Goal: Transaction & Acquisition: Purchase product/service

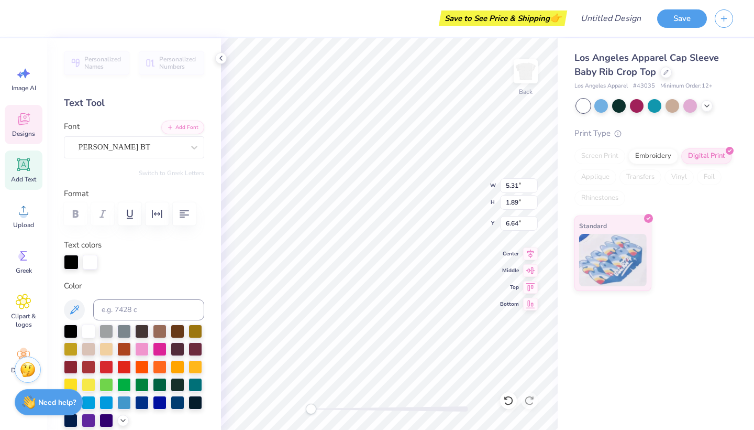
type textarea "Little"
type input "5.86"
type input "2.09"
type input "2.34"
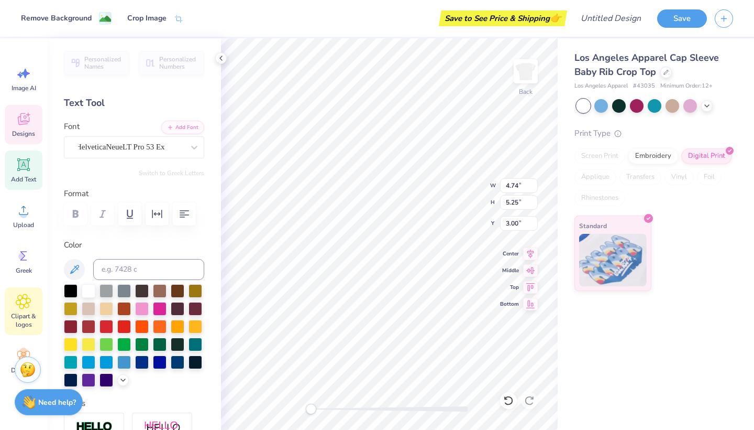
click at [28, 312] on span "Clipart & logos" at bounding box center [23, 320] width 35 height 17
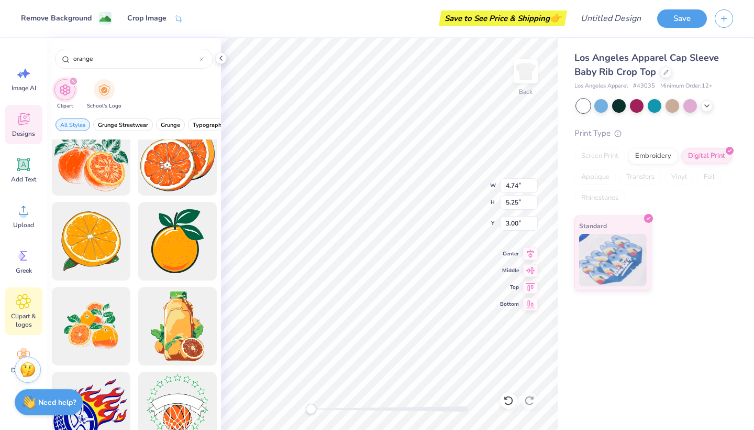
scroll to position [1211, 0]
type input "orange"
click at [105, 333] on div at bounding box center [91, 325] width 86 height 86
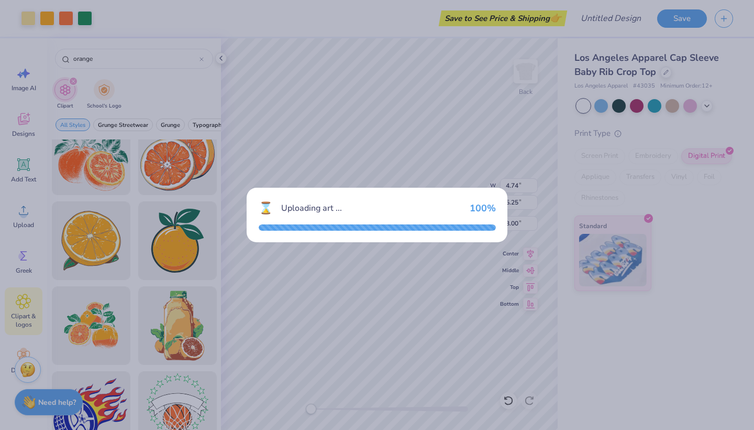
type input "6.97"
type input "6.06"
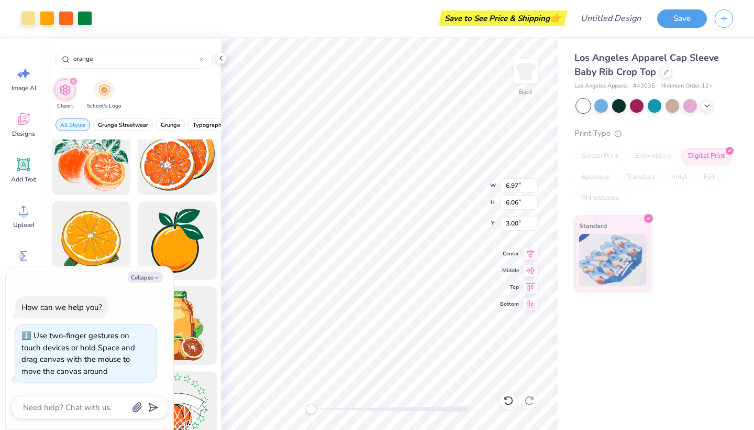
click at [279, 412] on div "Back W 6.97 6.97 " H 6.06 6.06 " Y 3.00 3.00 " Center Middle Top Bottom" at bounding box center [389, 233] width 337 height 391
type textarea "x"
type input "4.24"
type input "3.69"
type input "5.38"
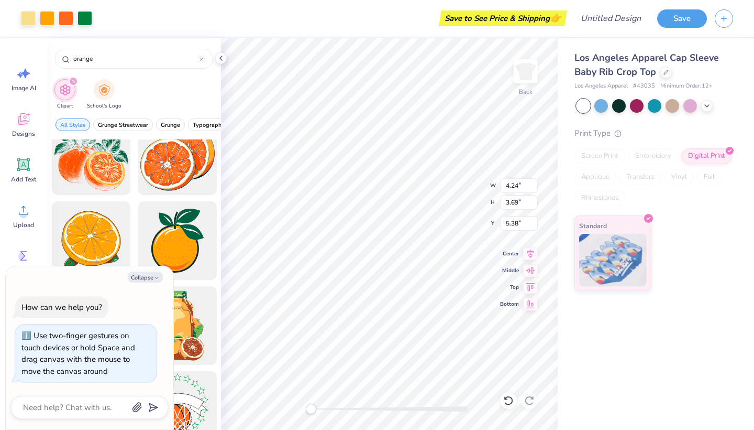
type textarea "x"
type input "4.74"
type input "5.25"
type input "3.00"
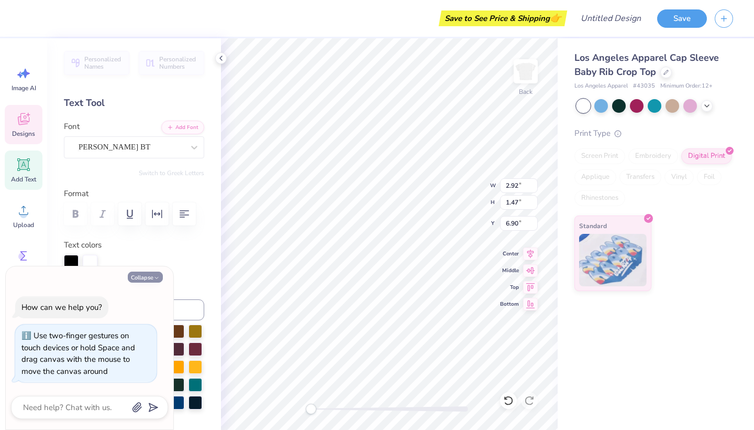
click at [145, 280] on button "Collapse" at bounding box center [145, 276] width 35 height 11
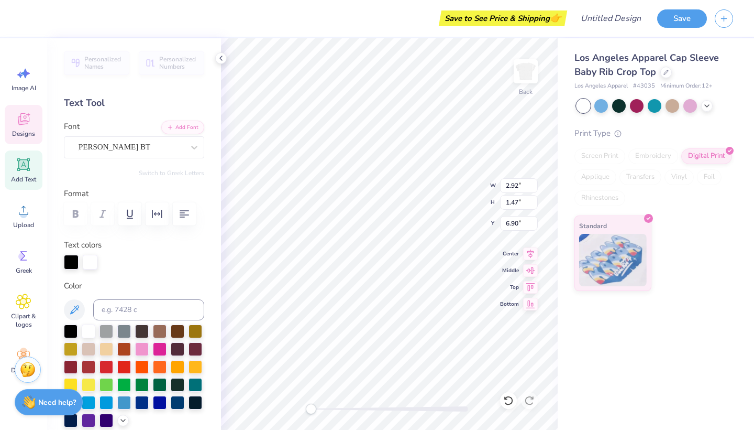
type textarea "x"
click at [182, 367] on div at bounding box center [178, 366] width 14 height 14
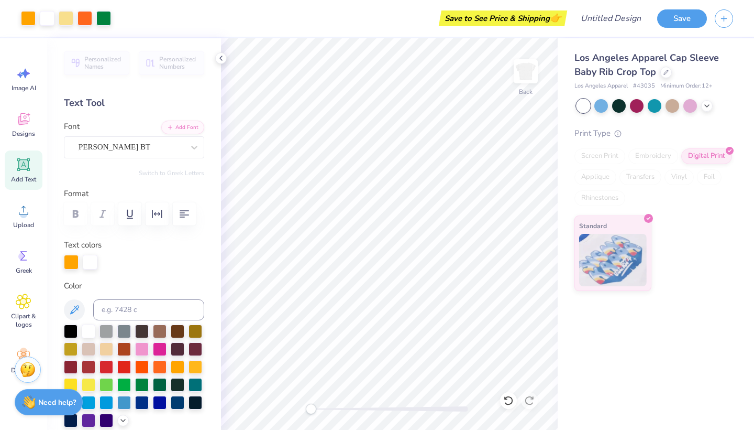
scroll to position [0, 0]
click at [74, 301] on button at bounding box center [74, 309] width 21 height 21
click at [666, 73] on icon at bounding box center [666, 71] width 5 height 5
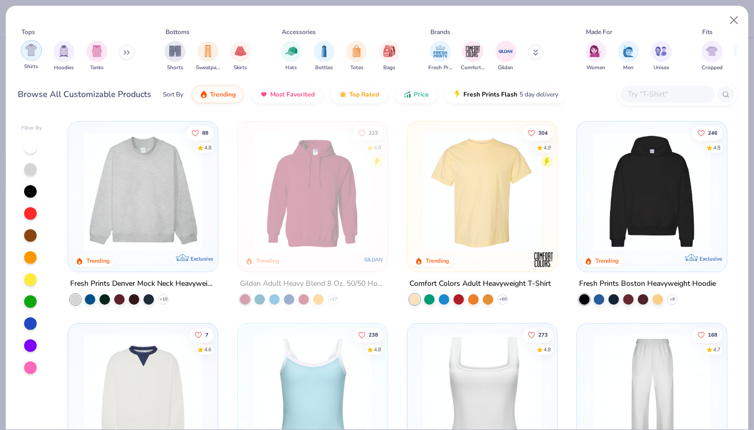
click at [31, 46] on img "filter for Shirts" at bounding box center [31, 50] width 12 height 12
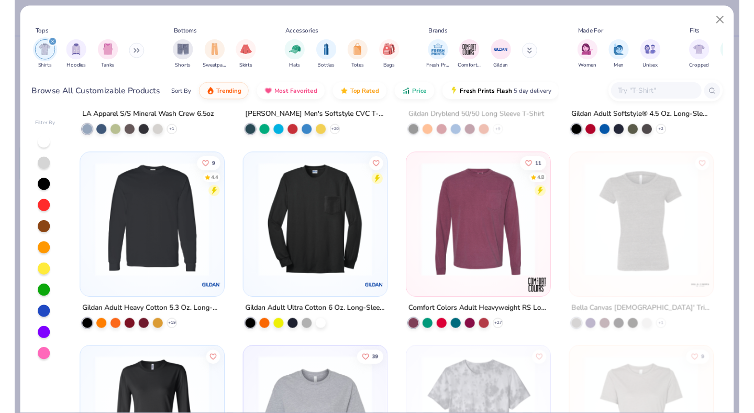
scroll to position [3633, 0]
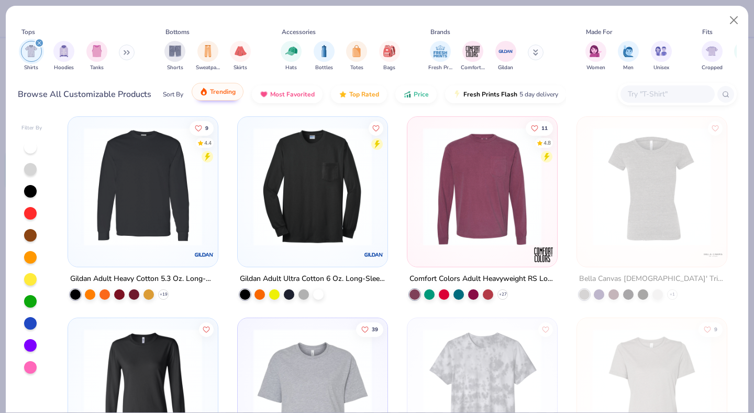
click at [209, 83] on button "Trending" at bounding box center [218, 92] width 52 height 18
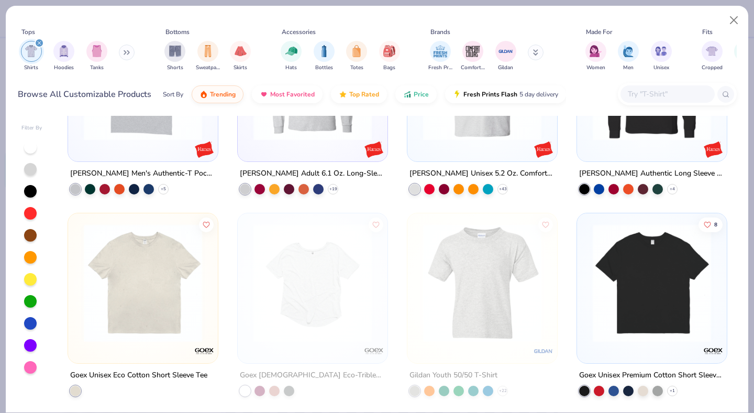
scroll to position [6580, 0]
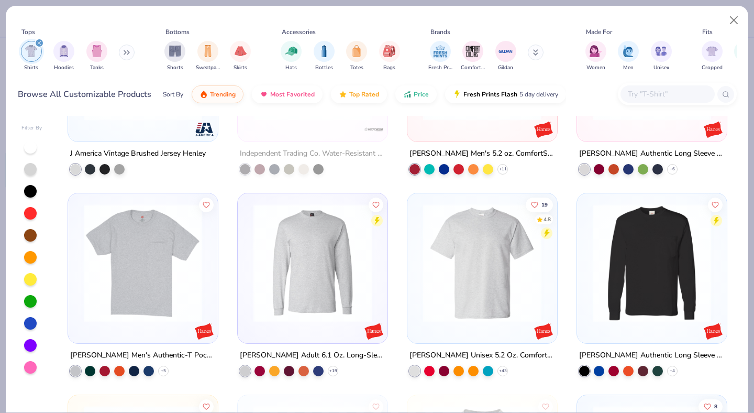
click at [25, 140] on div at bounding box center [31, 257] width 21 height 234
click at [28, 141] on div at bounding box center [30, 147] width 13 height 13
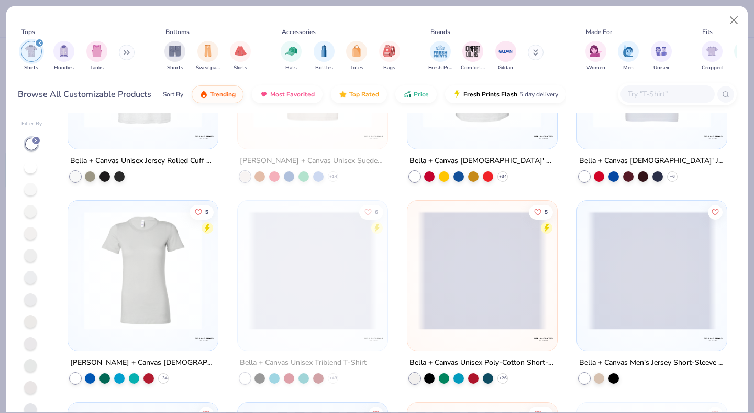
scroll to position [6646, 0]
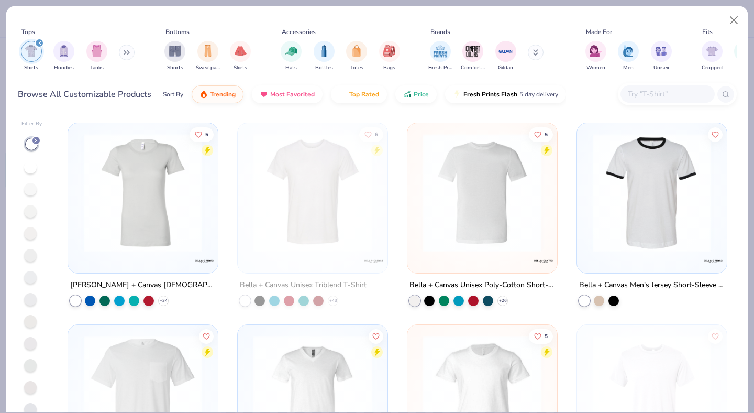
click at [640, 92] on div "Browse All Customizable Products Sort By Trending Most Favorited Top Rated Pric…" at bounding box center [377, 94] width 719 height 29
click at [637, 88] on input "text" at bounding box center [667, 94] width 81 height 12
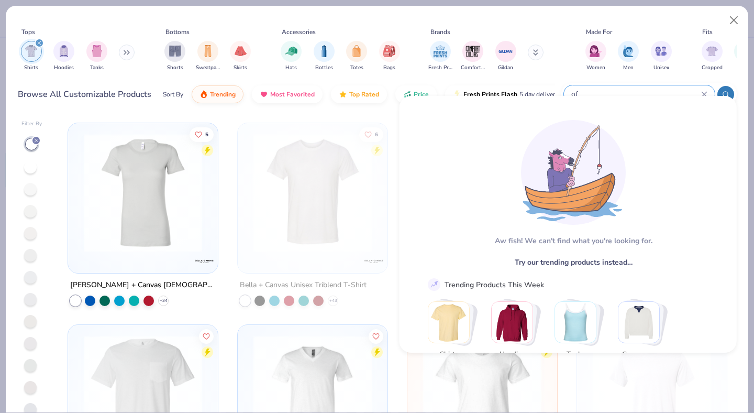
type input "o"
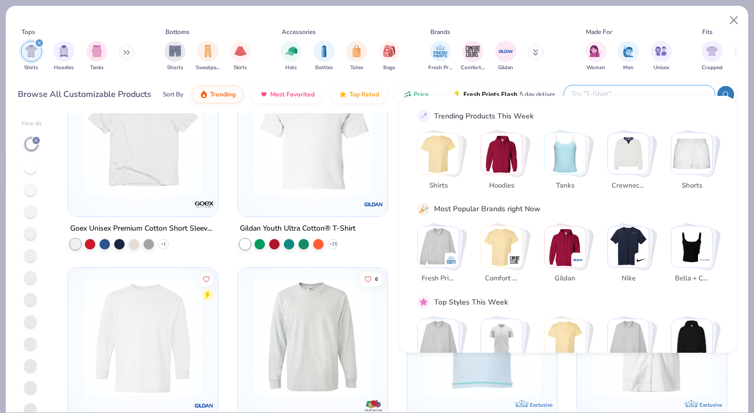
scroll to position [5281, 0]
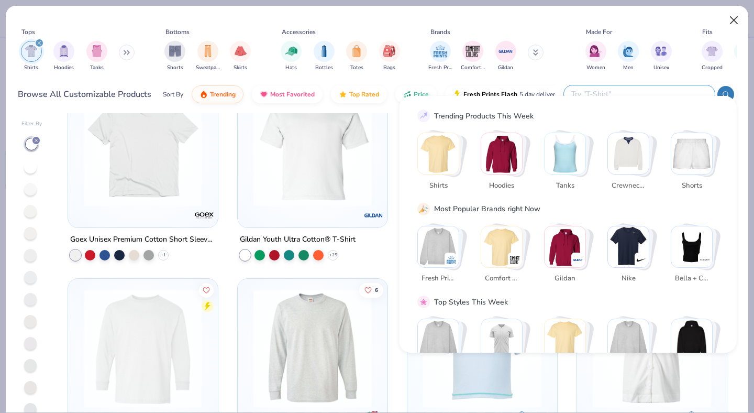
click at [734, 21] on button "Close" at bounding box center [735, 20] width 20 height 20
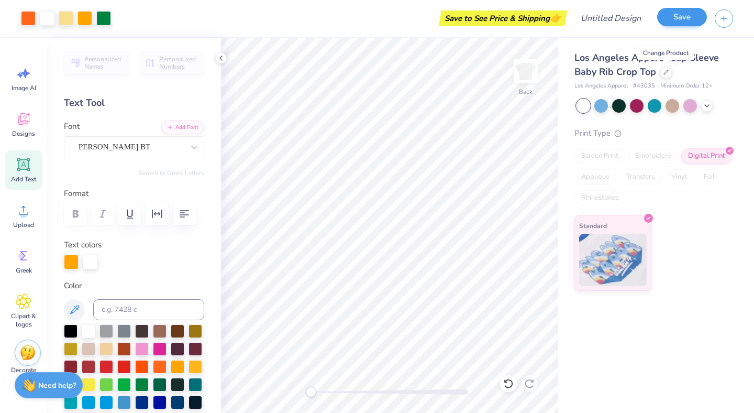
click at [668, 18] on button "Save" at bounding box center [682, 17] width 50 height 18
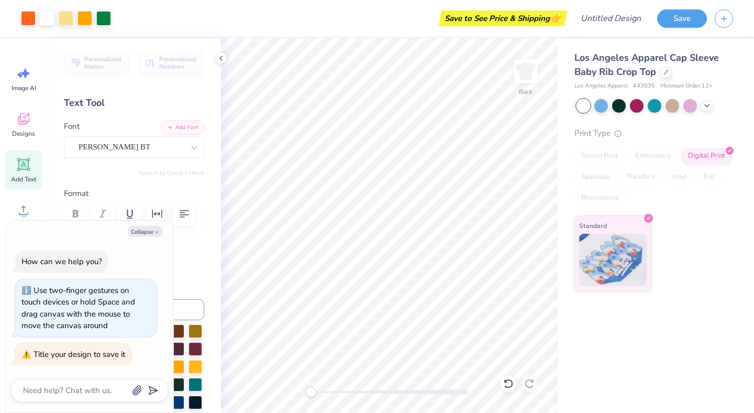
click at [527, 14] on div "Save to See Price & Shipping 👉" at bounding box center [503, 18] width 123 height 16
click at [685, 19] on button "Save" at bounding box center [682, 17] width 50 height 18
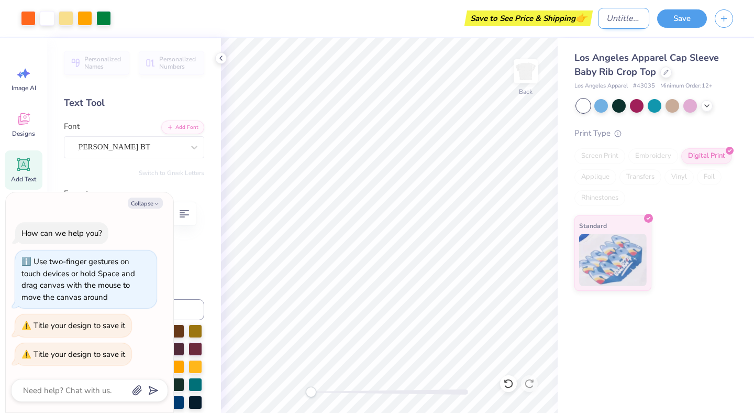
type textarea "x"
click at [635, 16] on input "Design Title" at bounding box center [623, 18] width 51 height 21
type input "b"
type textarea "x"
type input "bi"
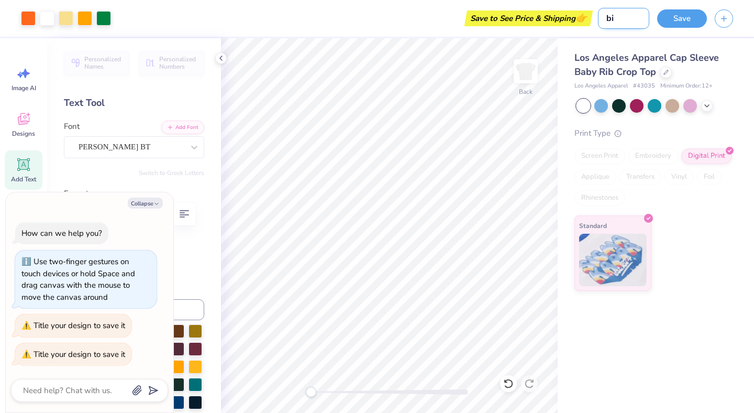
type textarea "x"
type input "big"
type textarea "x"
type input "big"
type textarea "x"
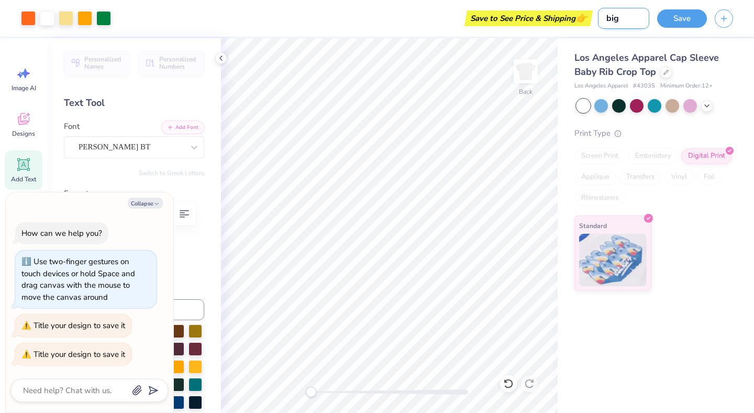
type input "[PERSON_NAME]"
type textarea "x"
type input "big li"
type textarea "x"
type input "big liy"
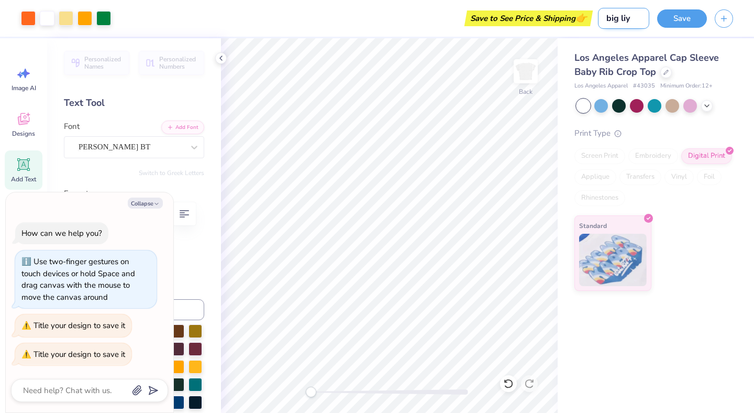
type textarea "x"
type input "big li"
type textarea "x"
type input "big lit"
type textarea "x"
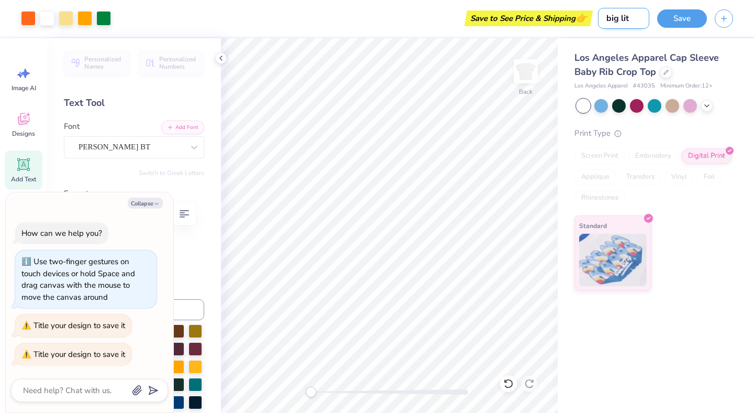
type input "big litt"
type textarea "x"
type input "big littl"
type textarea "x"
type input "big little"
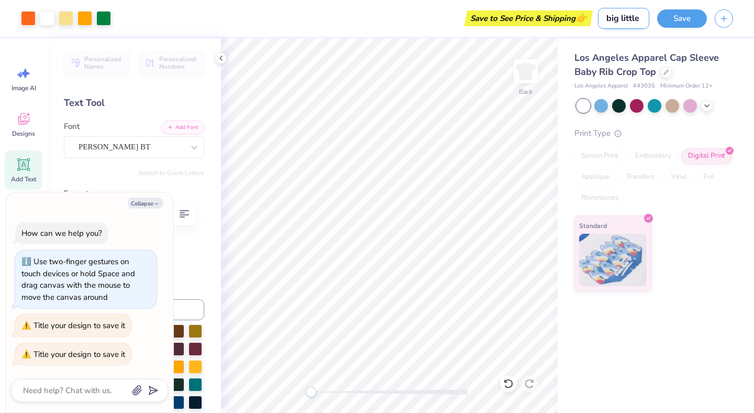
type textarea "x"
type input "big little"
click at [687, 22] on button "Save" at bounding box center [682, 17] width 50 height 18
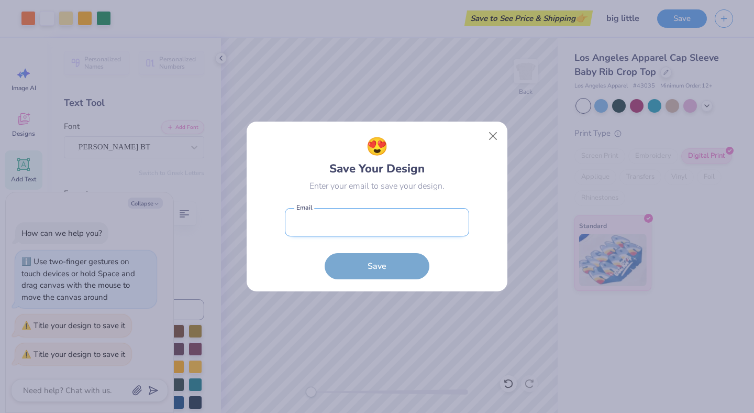
click at [349, 218] on input "email" at bounding box center [377, 222] width 184 height 29
type input "[EMAIL_ADDRESS][DOMAIN_NAME]"
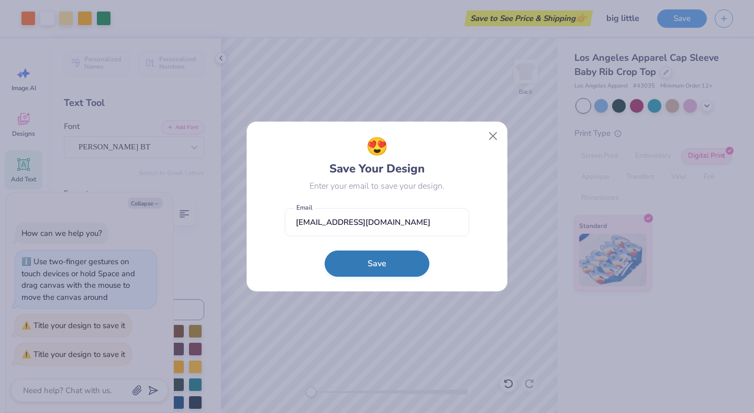
click at [379, 269] on button "Save" at bounding box center [377, 263] width 105 height 26
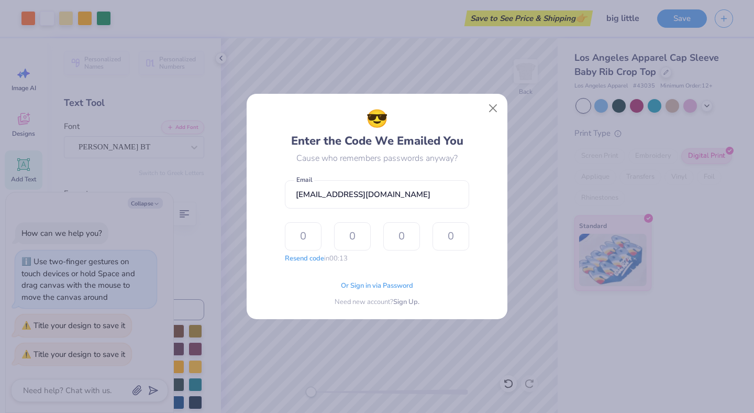
click at [492, 204] on div "😎 Enter the Code We Emailed You Cause who remembers passwords anyway? [PERSON_N…" at bounding box center [377, 207] width 237 height 202
type input "[EMAIL_ADDRESS][DOMAIN_NAME]"
click at [298, 260] on button "Resend code" at bounding box center [304, 257] width 39 height 10
type textarea "x"
click at [314, 238] on input "text" at bounding box center [303, 236] width 37 height 28
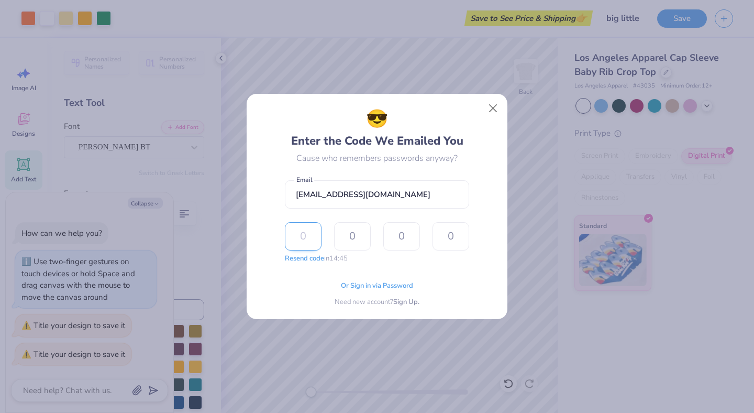
type input "9"
type input "4"
type input "0"
type input "5"
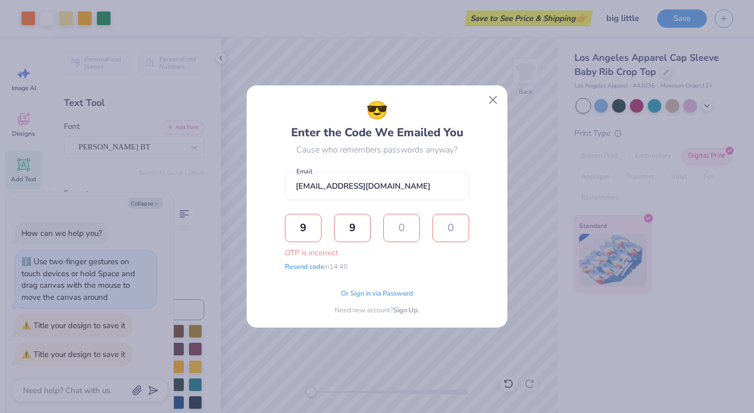
type input "4"
type input "9"
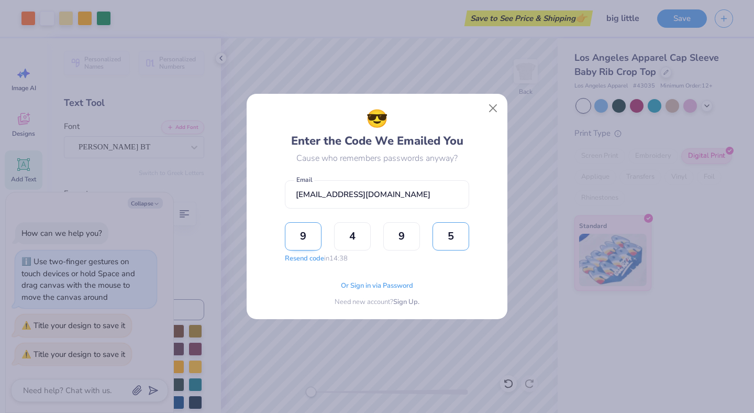
type input "5"
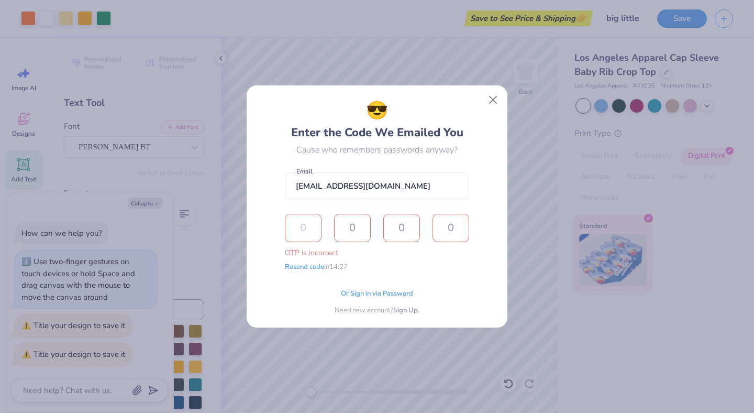
type input "3"
type input "7"
type input "3"
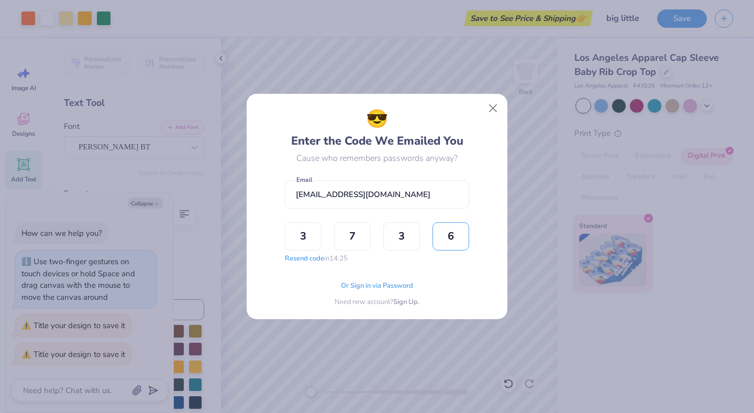
type input "6"
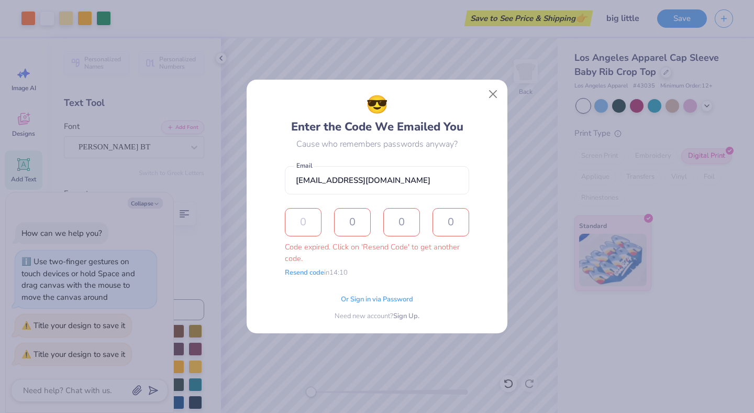
type input "9"
type input "4"
type input "9"
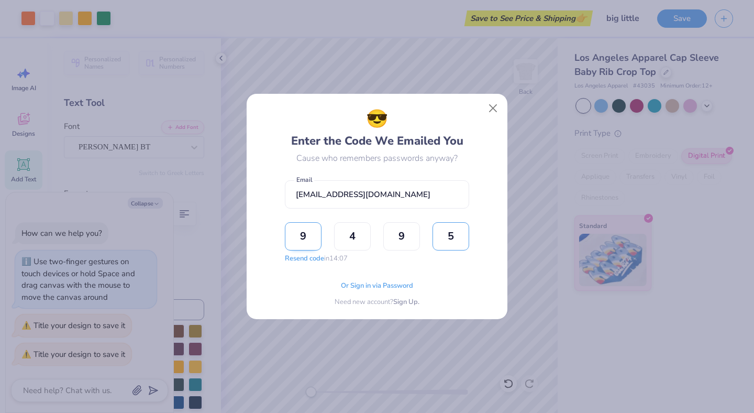
type input "5"
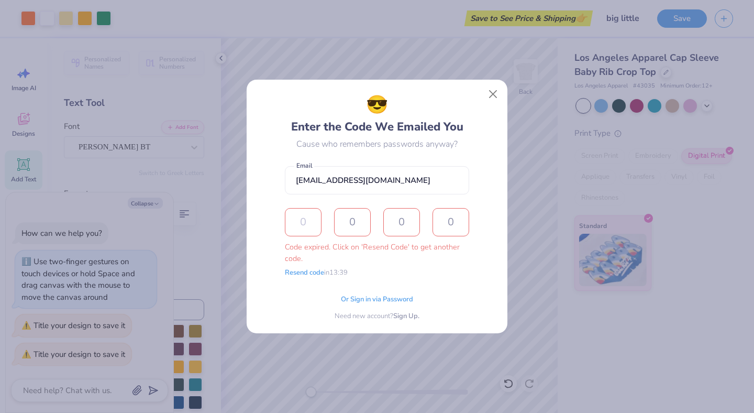
type input "3"
type input "7"
type input "3"
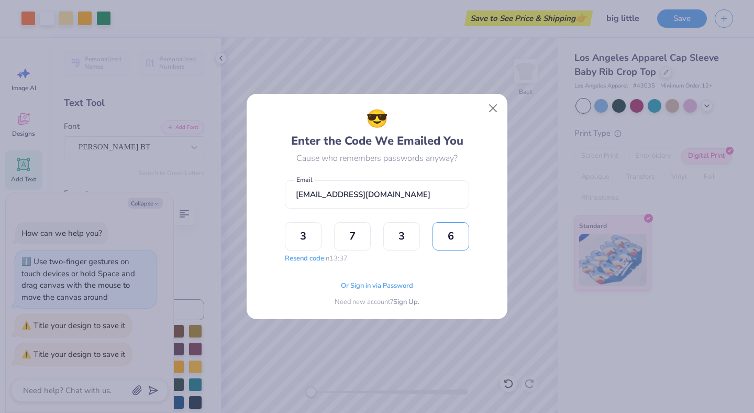
type input "6"
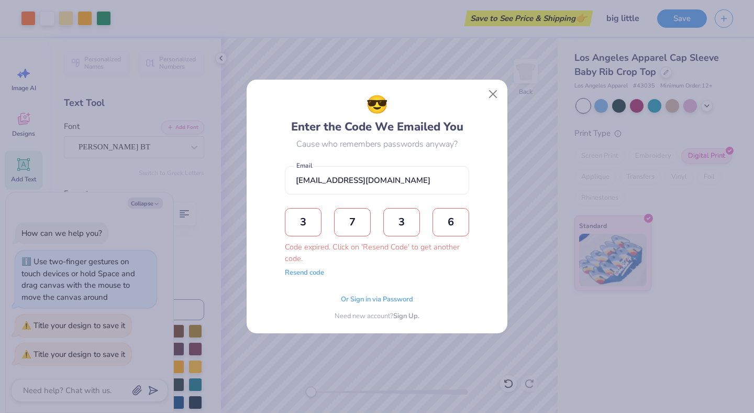
type textarea "x"
